Goal: Task Accomplishment & Management: Manage account settings

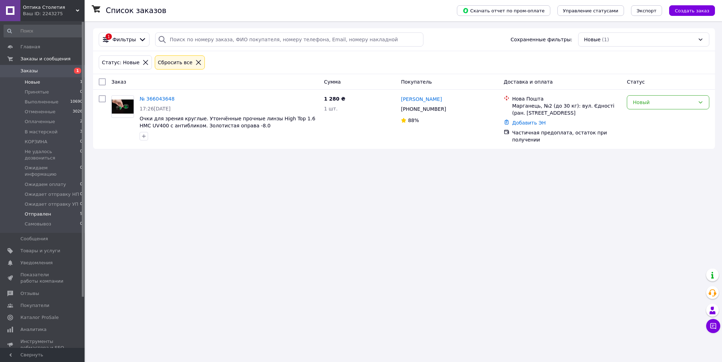
click at [32, 211] on span "Отправлен" at bounding box center [38, 214] width 26 height 6
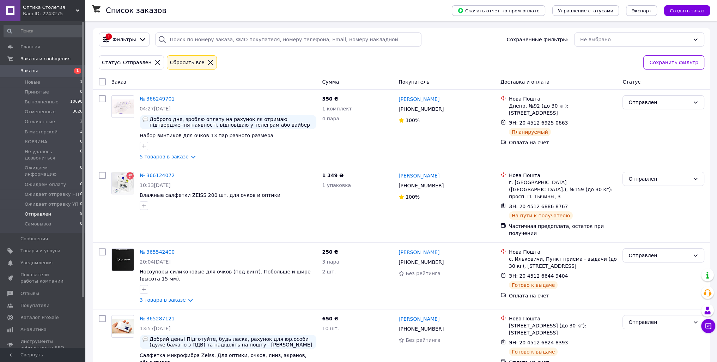
click at [37, 211] on span "Отправлен" at bounding box center [38, 214] width 26 height 6
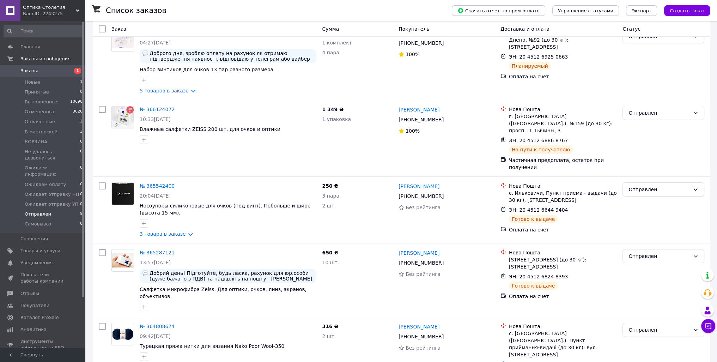
scroll to position [68, 0]
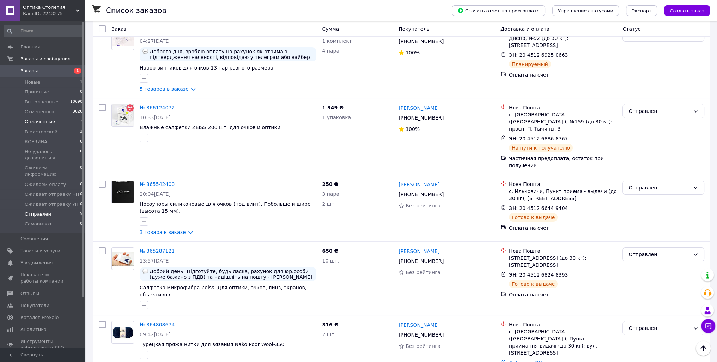
click at [66, 119] on li "Оплаченные 2" at bounding box center [43, 122] width 87 height 10
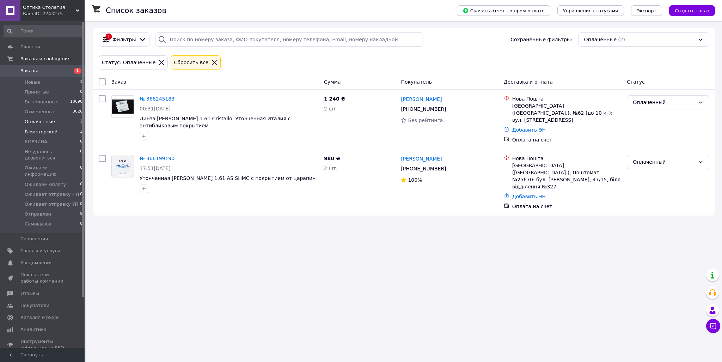
click at [43, 134] on span "В мастерской" at bounding box center [41, 132] width 33 height 6
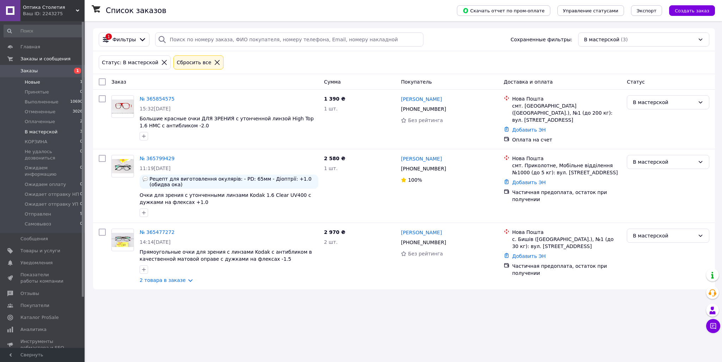
click at [38, 82] on span "Новые" at bounding box center [33, 82] width 16 height 6
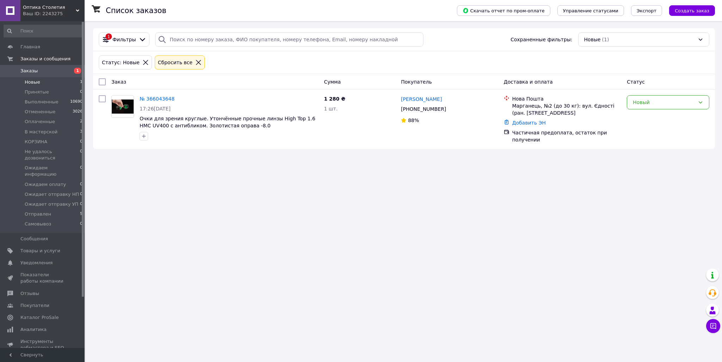
click at [36, 9] on span "Оптика Столетия" at bounding box center [49, 7] width 53 height 6
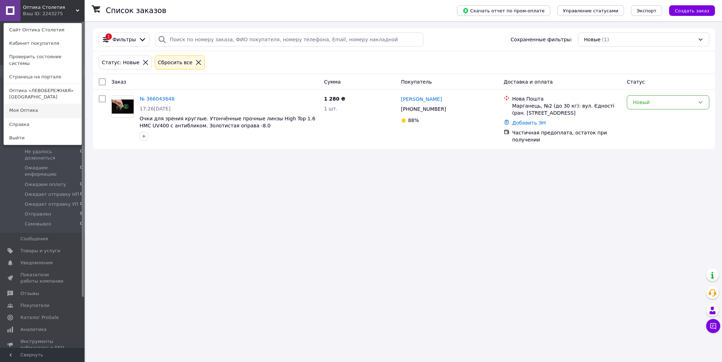
click at [42, 104] on link "Моя Оптика" at bounding box center [43, 110] width 78 height 13
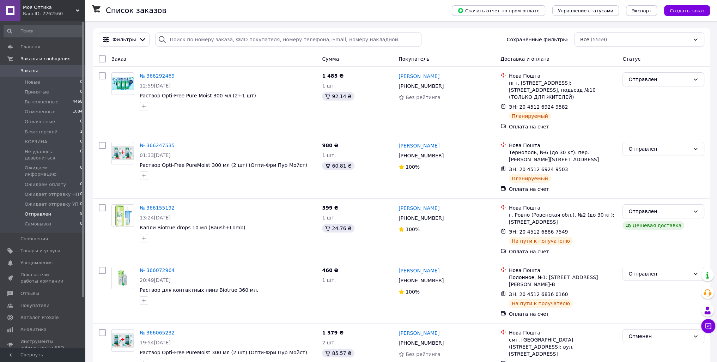
click at [46, 209] on li "Отправлен 5" at bounding box center [43, 214] width 87 height 10
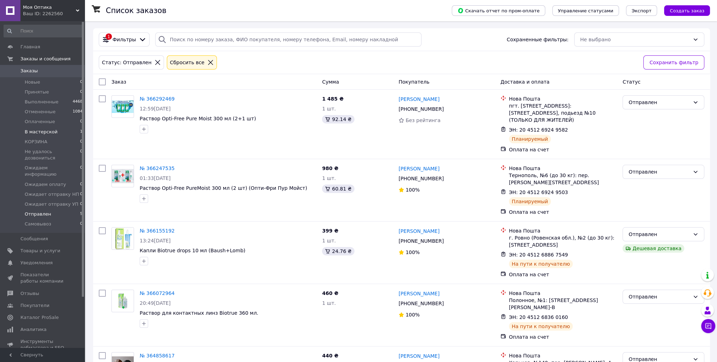
click at [60, 129] on li "В мастерской 1" at bounding box center [43, 132] width 87 height 10
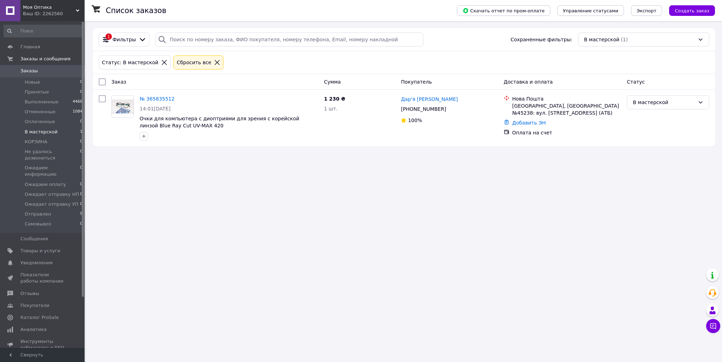
click at [73, 12] on div "Ваш ID: 2262560" at bounding box center [54, 14] width 62 height 6
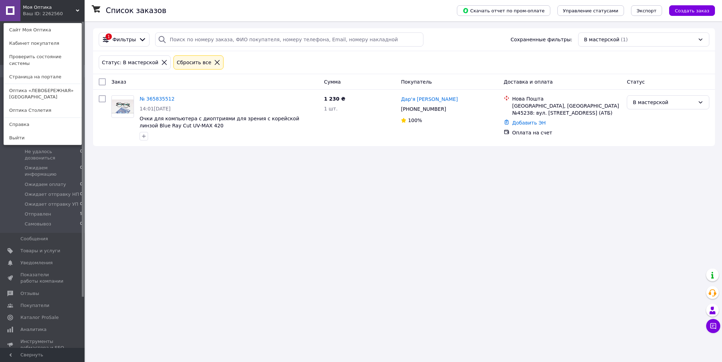
click at [48, 104] on link "Оптика Столетия" at bounding box center [43, 110] width 78 height 13
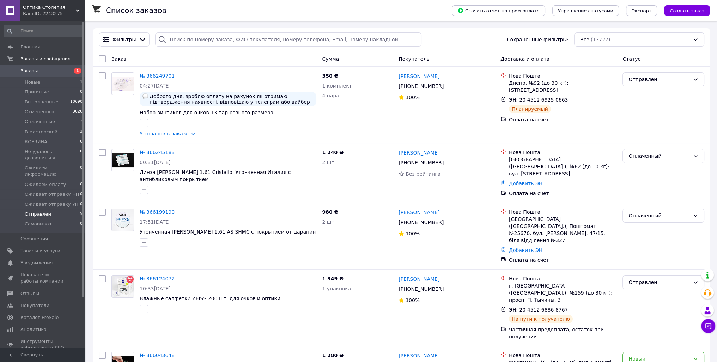
click at [49, 209] on li "Отправлен 5" at bounding box center [43, 214] width 87 height 10
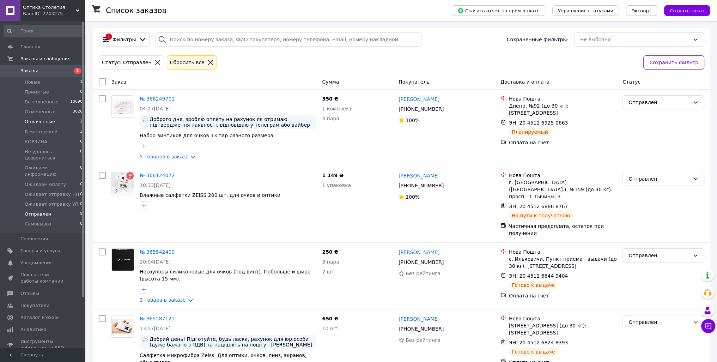
click at [65, 121] on li "Оплаченные 2" at bounding box center [43, 122] width 87 height 10
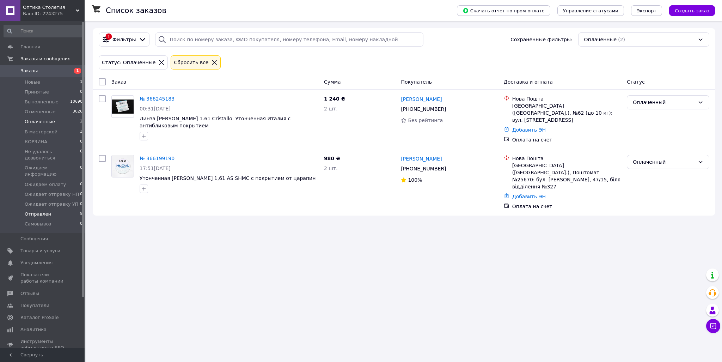
click at [60, 209] on li "Отправлен 5" at bounding box center [43, 214] width 87 height 10
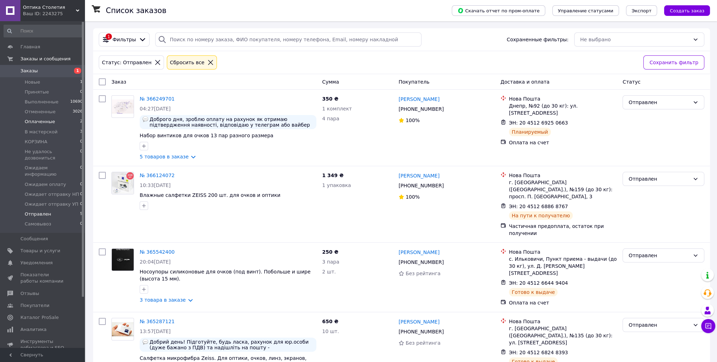
click at [43, 119] on span "Оплаченные" at bounding box center [40, 121] width 30 height 6
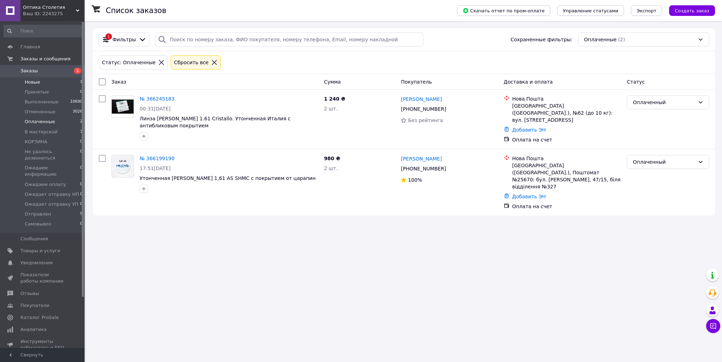
click at [52, 79] on li "Новые 1" at bounding box center [43, 82] width 87 height 10
